Goal: Task Accomplishment & Management: Use online tool/utility

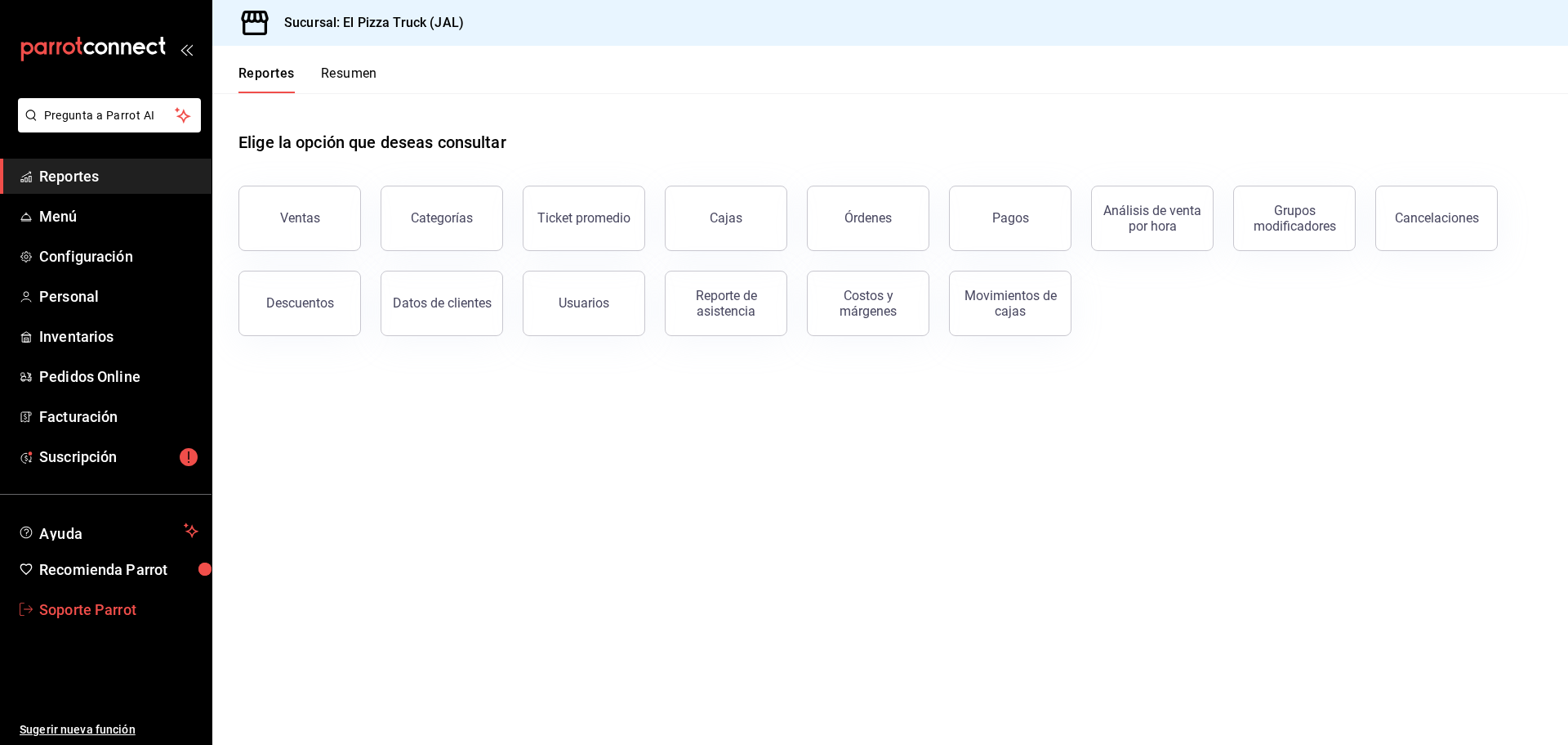
click at [117, 610] on span "Soporte Parrot" at bounding box center [119, 609] width 160 height 22
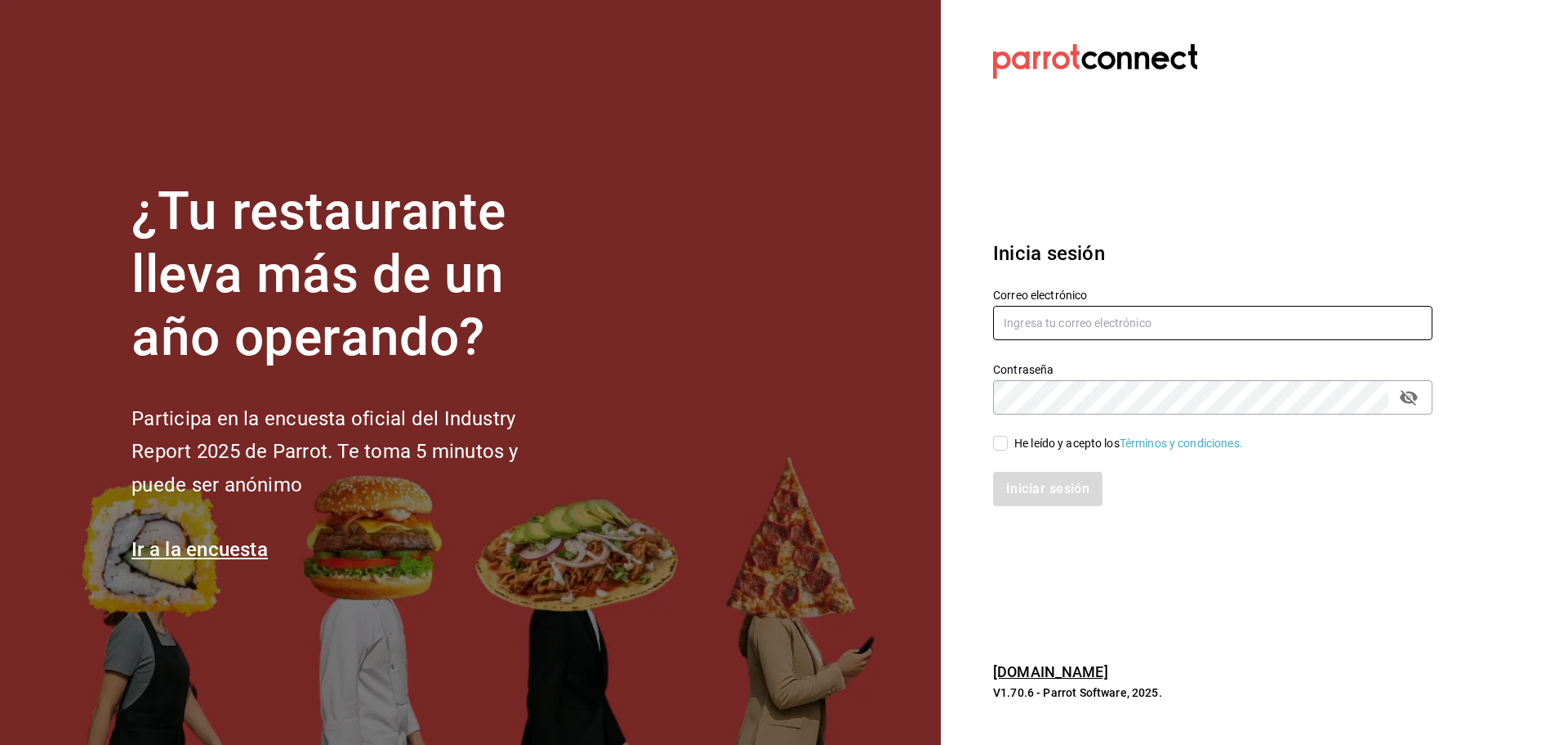
click at [1086, 318] on input "text" at bounding box center [1213, 323] width 440 height 34
paste input "restaurantelosdoctores@monterrey.com"
type input "restaurantelosdoctores@monterrey.com"
click at [1039, 431] on div "He leído y acepto los Términos y condiciones." at bounding box center [1203, 434] width 459 height 38
click at [1037, 442] on div "He leído y acepto los Términos y condiciones." at bounding box center [1128, 443] width 229 height 17
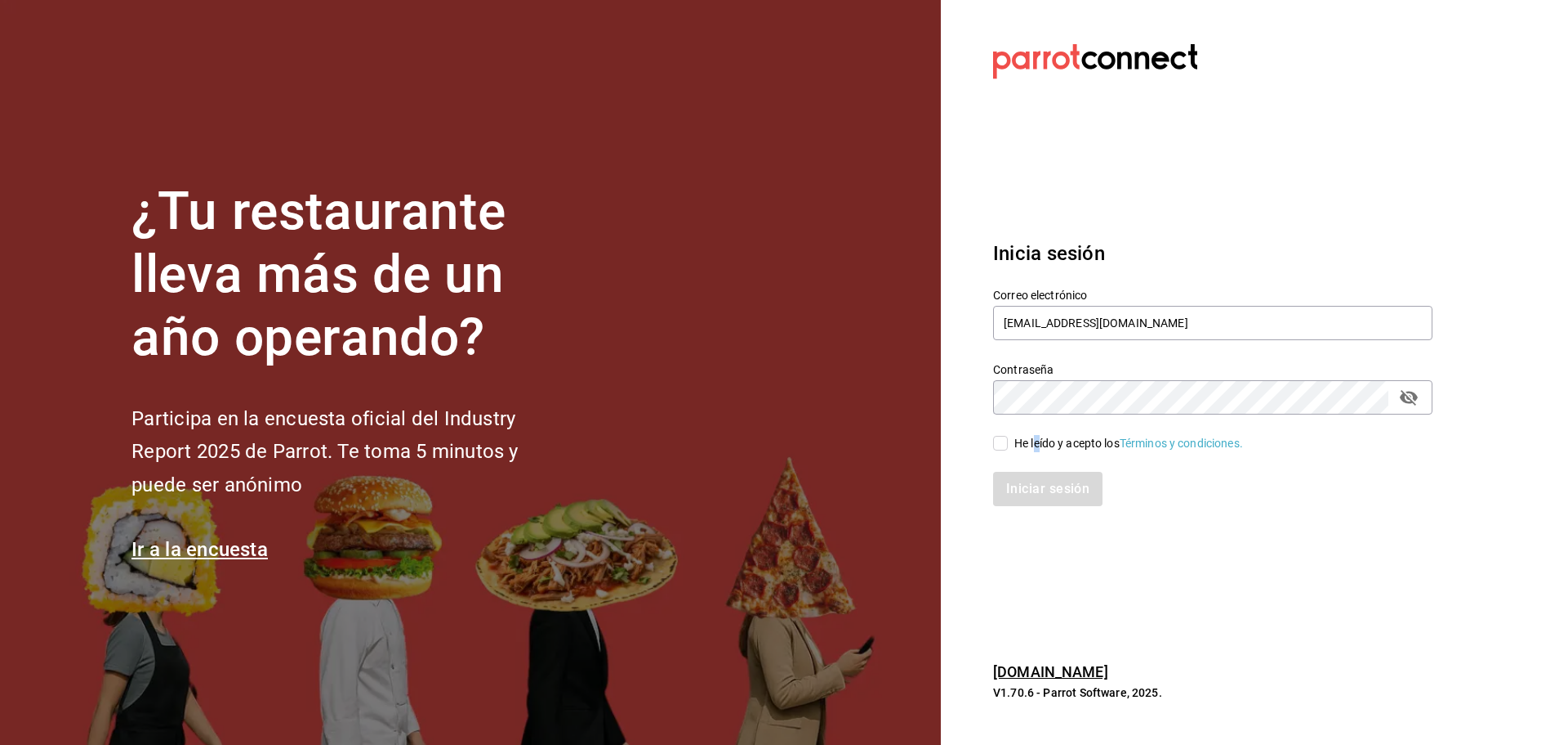
click at [997, 443] on input "He leído y acepto los Términos y condiciones." at bounding box center [1000, 443] width 14 height 14
checkbox input "true"
click at [1026, 492] on button "Iniciar sesión" at bounding box center [1049, 488] width 111 height 34
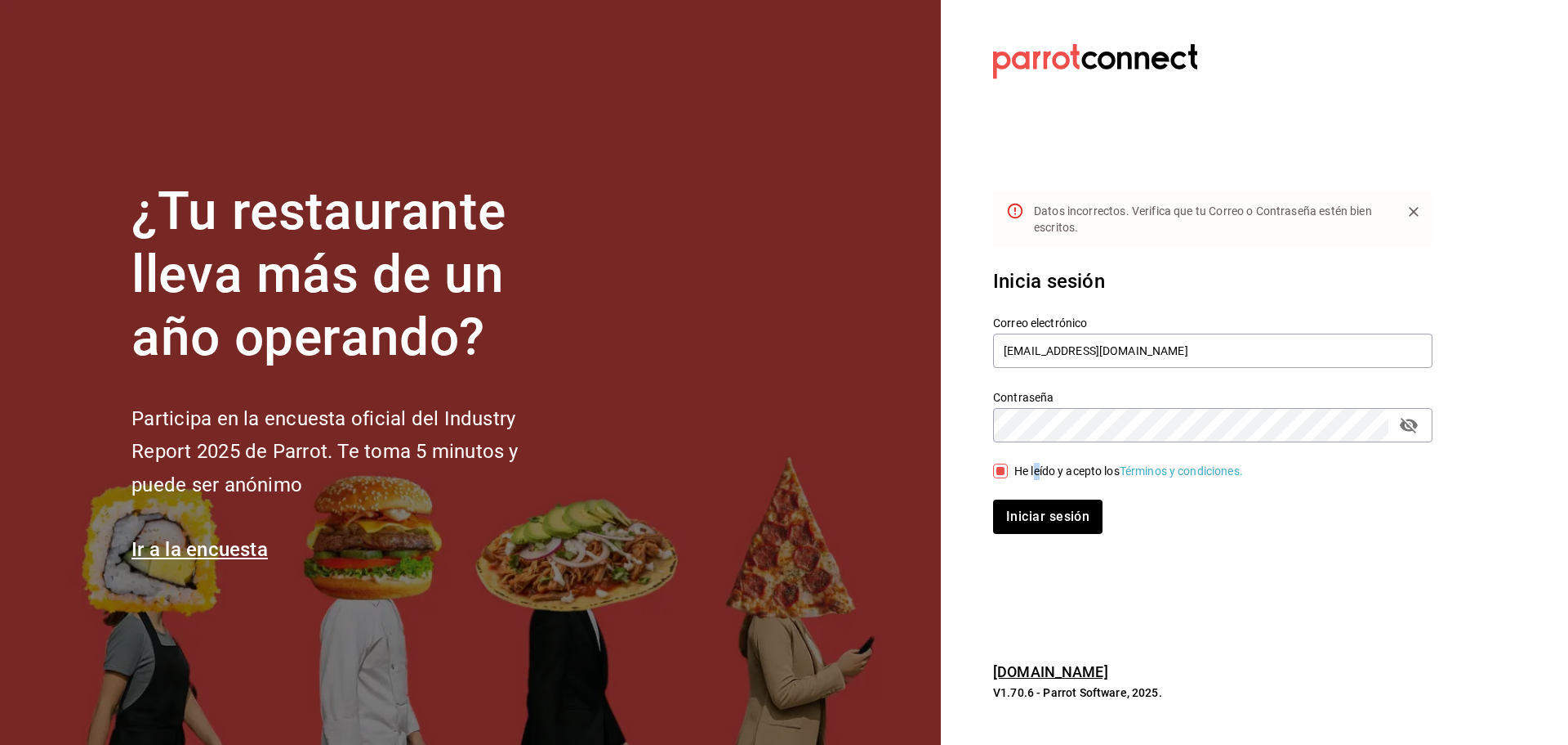
click at [1413, 425] on icon "passwordField" at bounding box center [1409, 425] width 18 height 15
click at [1056, 508] on button "Iniciar sesión" at bounding box center [1049, 516] width 111 height 34
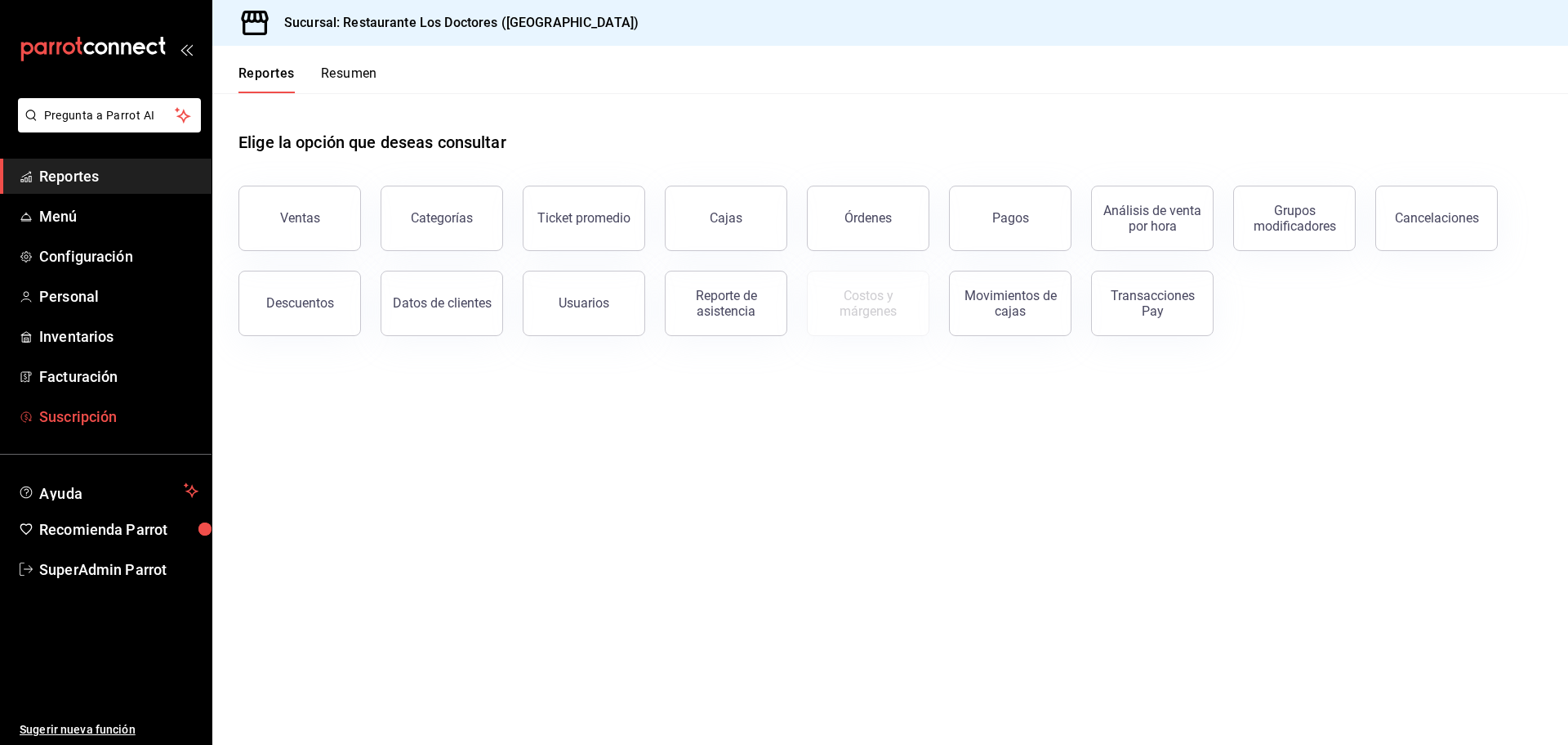
click at [101, 424] on span "Suscripción" at bounding box center [119, 416] width 160 height 22
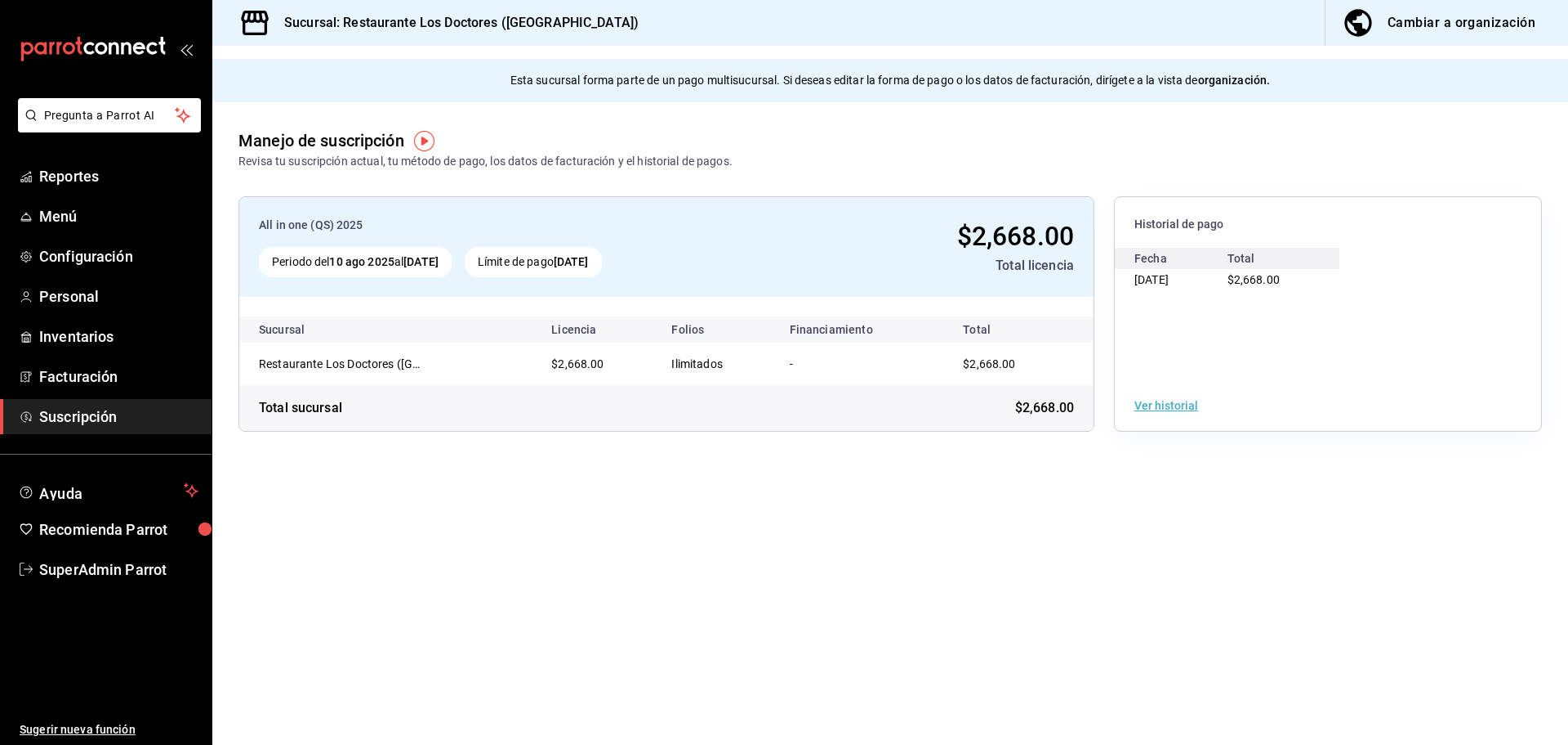
click at [1151, 400] on button "Ver historial" at bounding box center [1166, 405] width 64 height 12
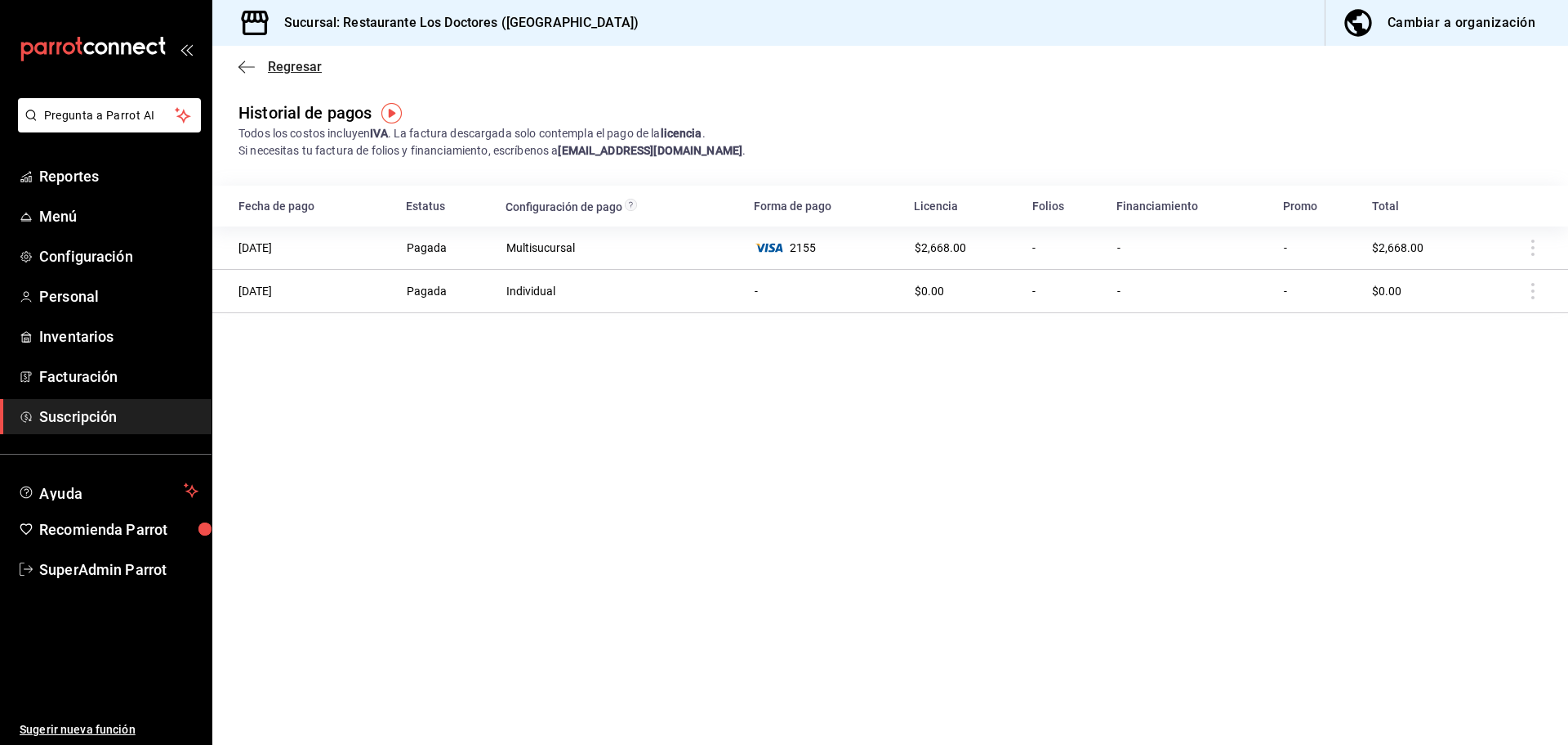
click at [239, 66] on icon "button" at bounding box center [247, 66] width 16 height 14
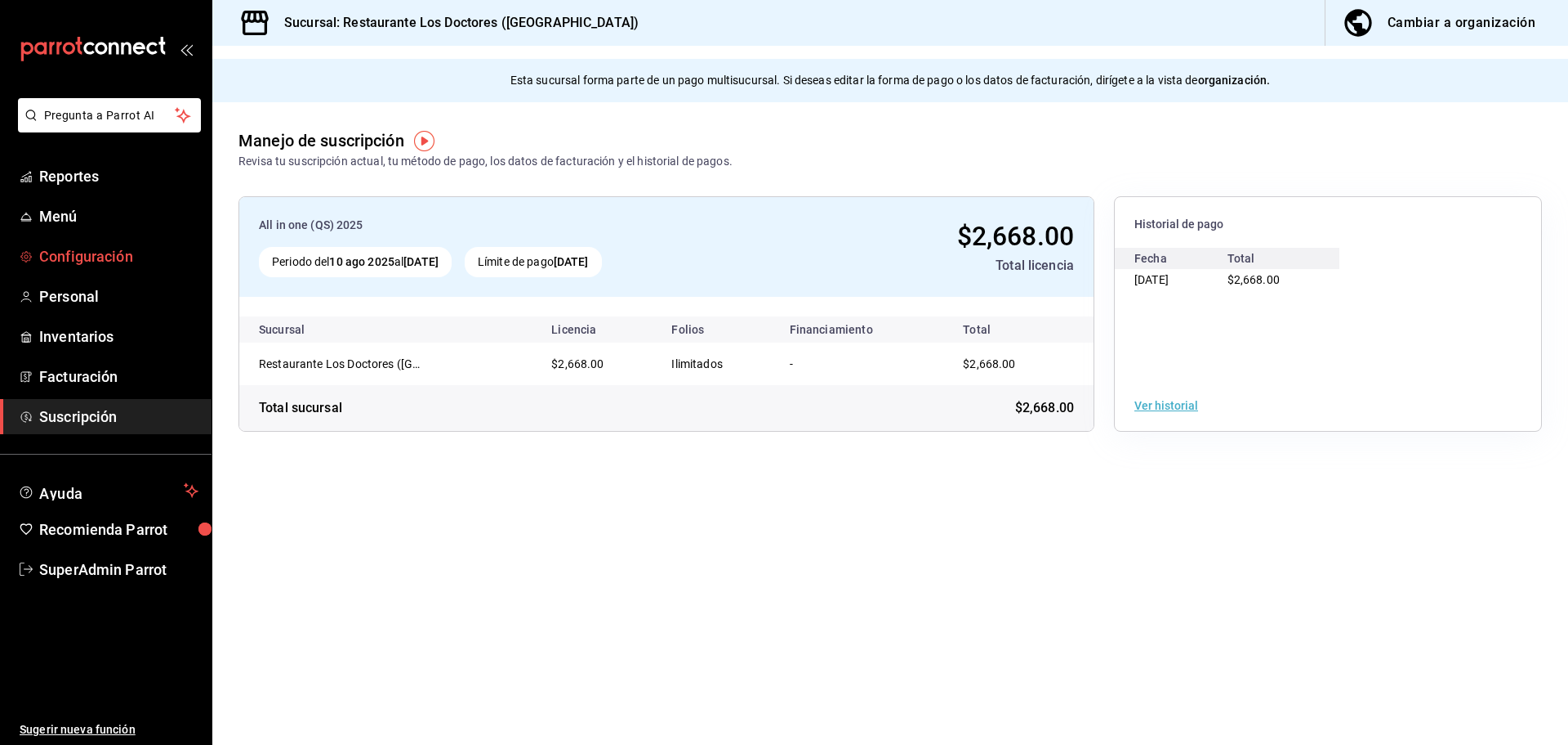
click at [93, 260] on span "Configuración" at bounding box center [119, 256] width 160 height 22
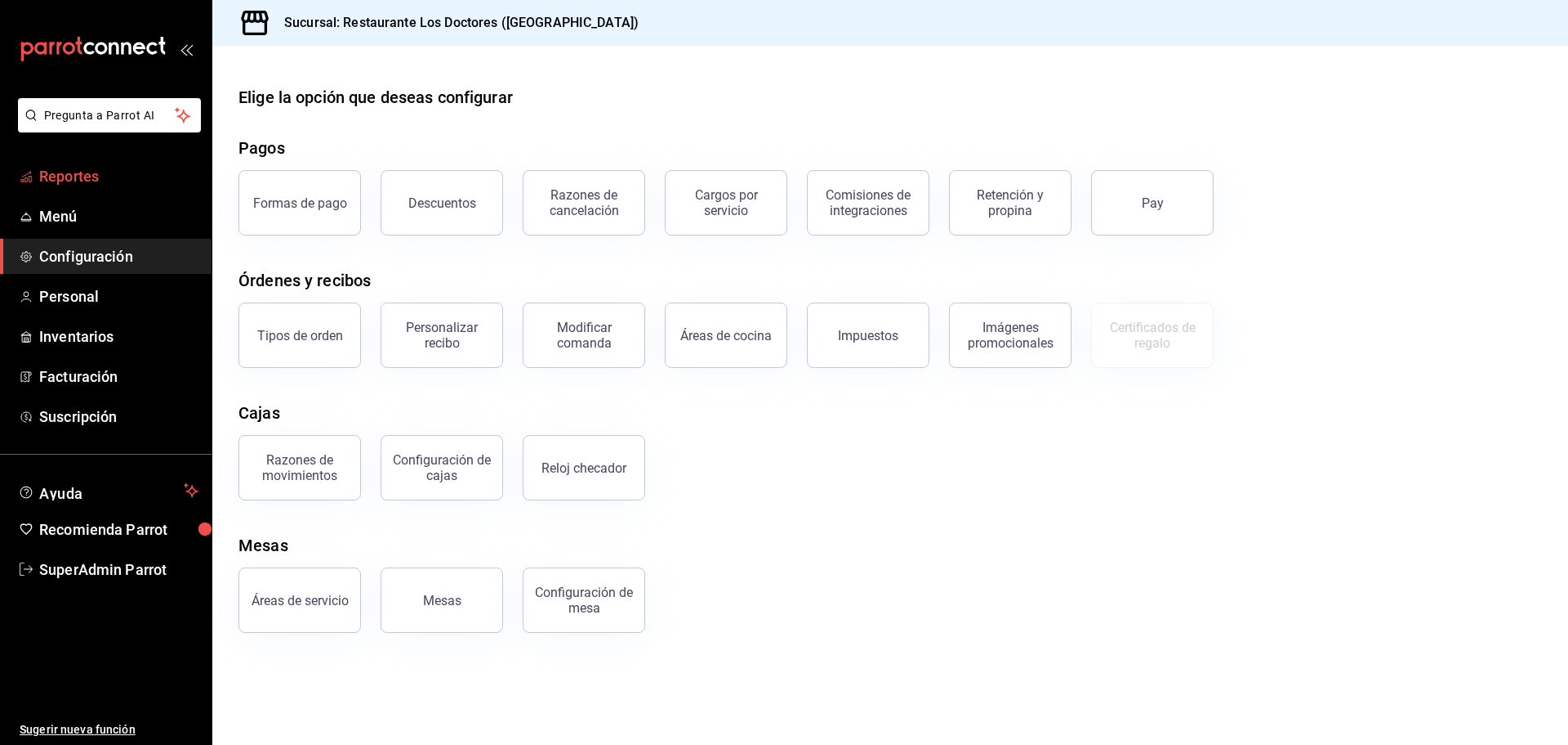
click at [137, 176] on span "Reportes" at bounding box center [119, 176] width 160 height 22
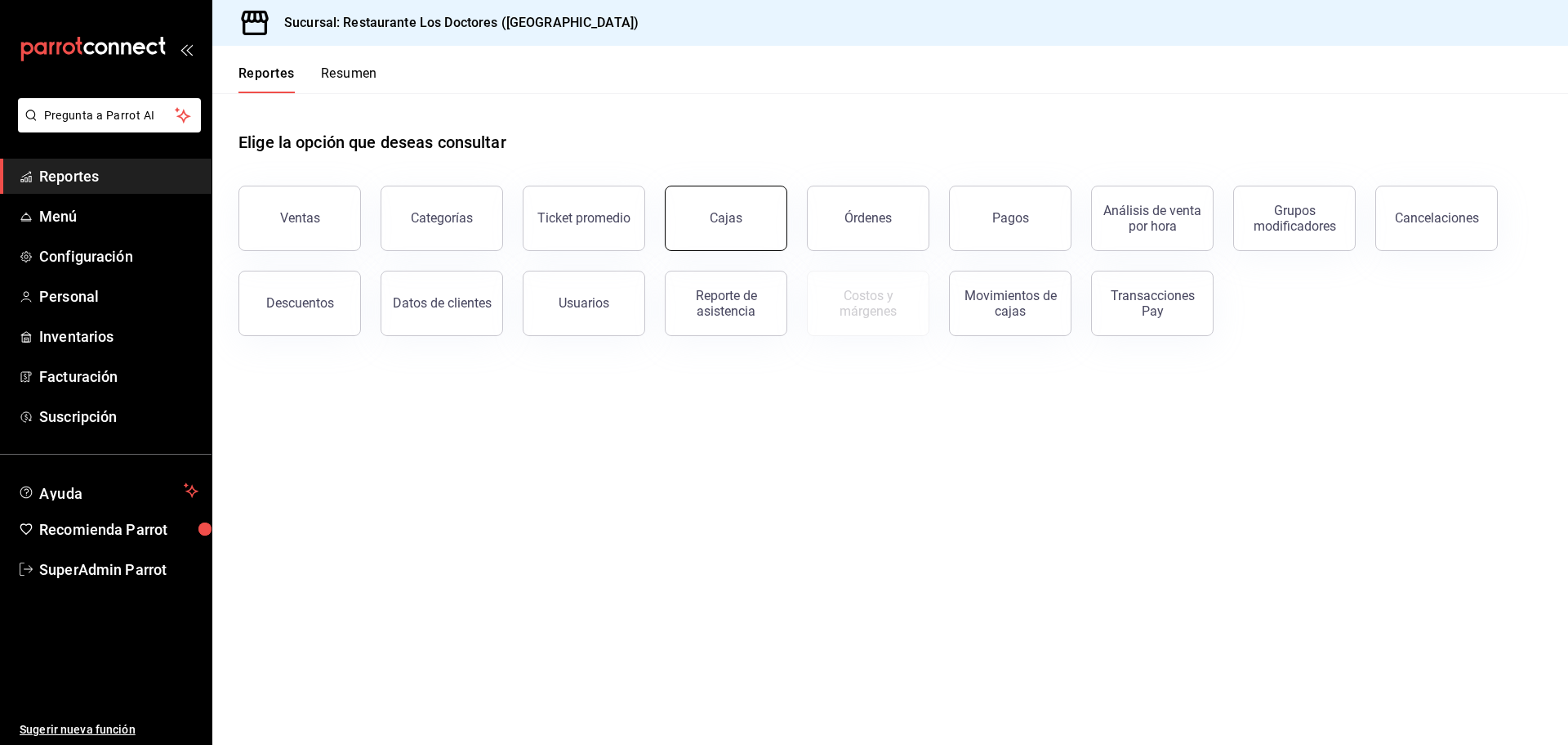
click at [745, 228] on link "Cajas" at bounding box center [726, 218] width 123 height 66
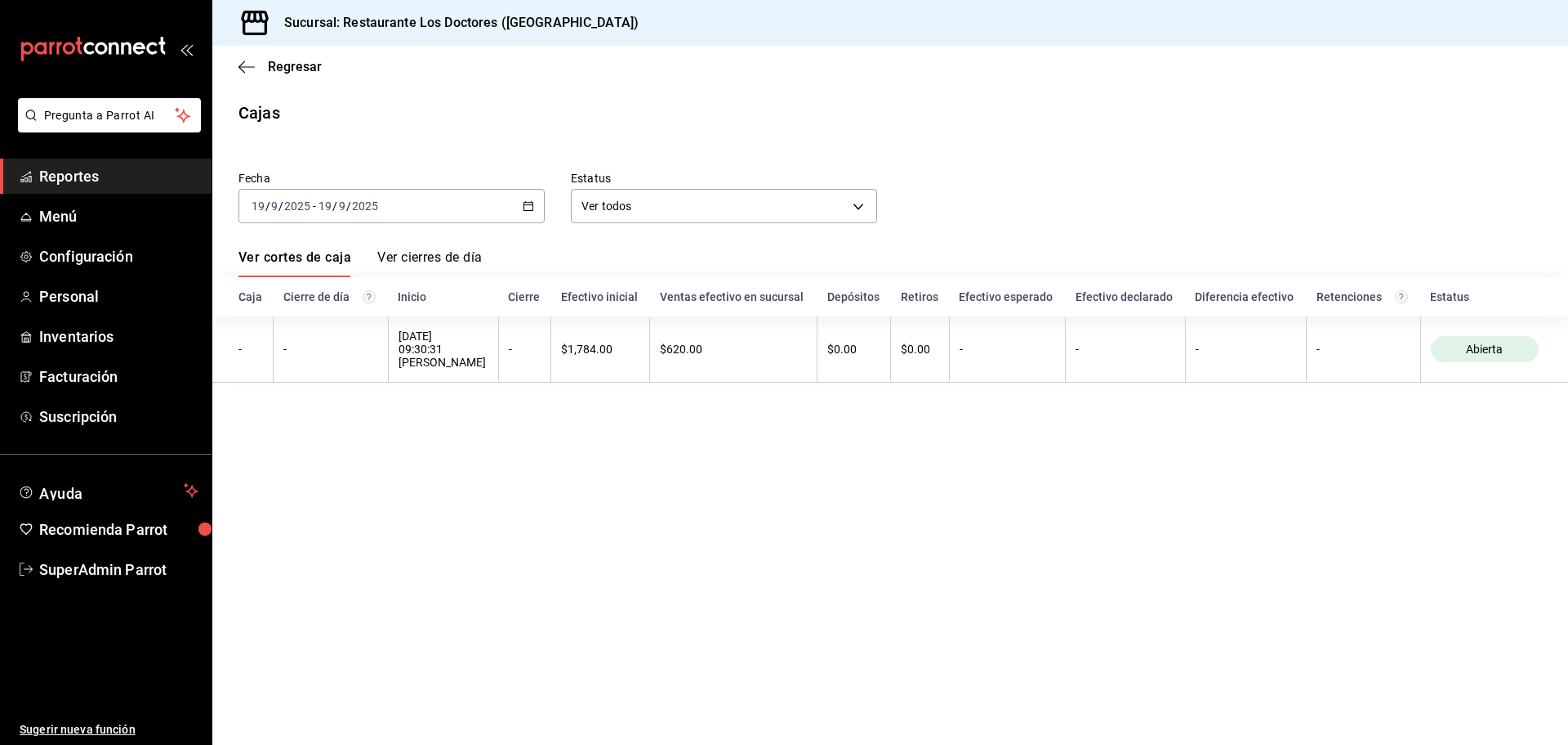
click at [443, 251] on link "Ver cierres de día" at bounding box center [430, 263] width 105 height 28
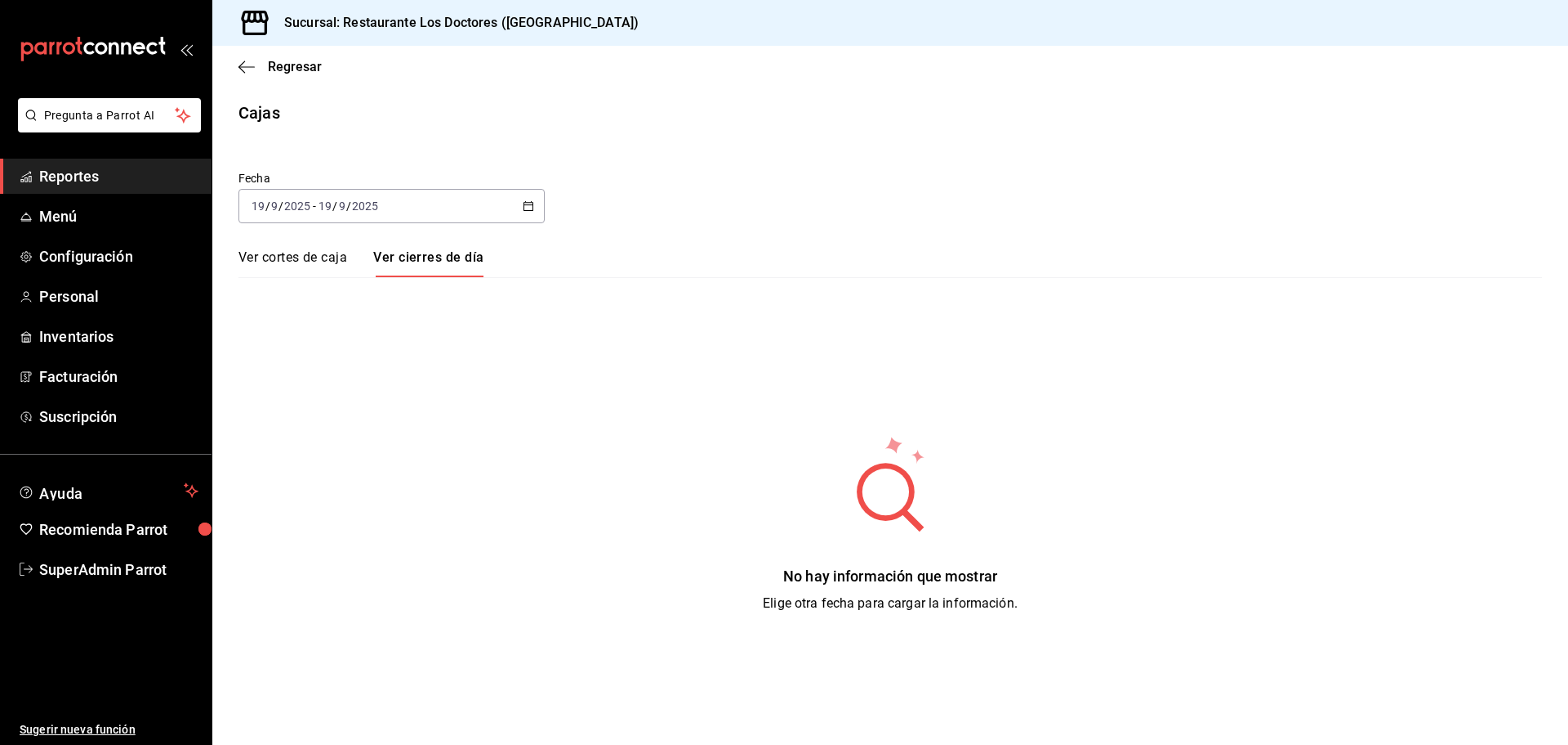
click at [301, 260] on link "Ver cortes de caja" at bounding box center [292, 263] width 109 height 28
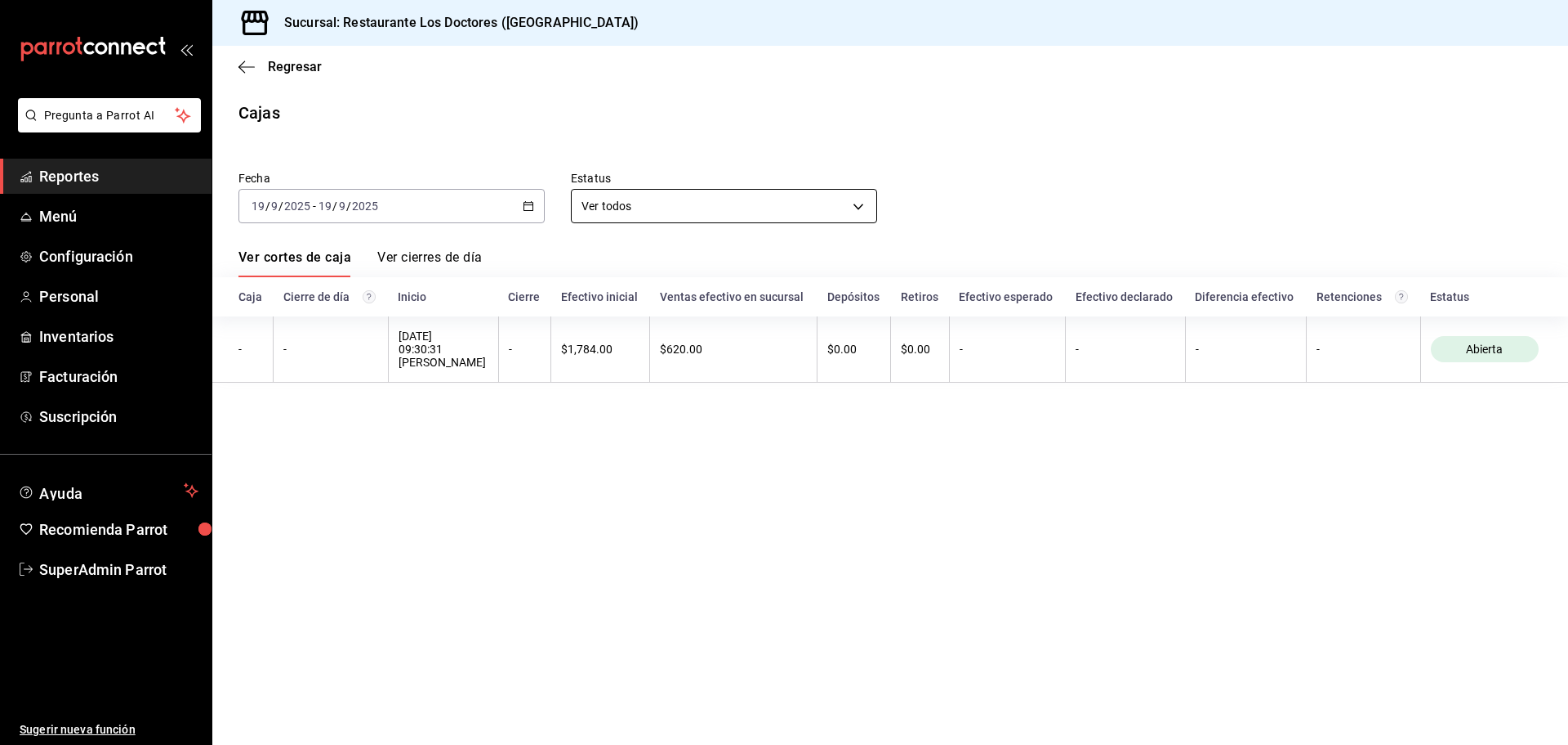
click at [855, 196] on body "Pregunta a Parrot AI Reportes Menú Configuración Personal Inventarios Facturaci…" at bounding box center [784, 372] width 1568 height 745
click at [823, 137] on div at bounding box center [784, 372] width 1568 height 745
